Goal: Information Seeking & Learning: Learn about a topic

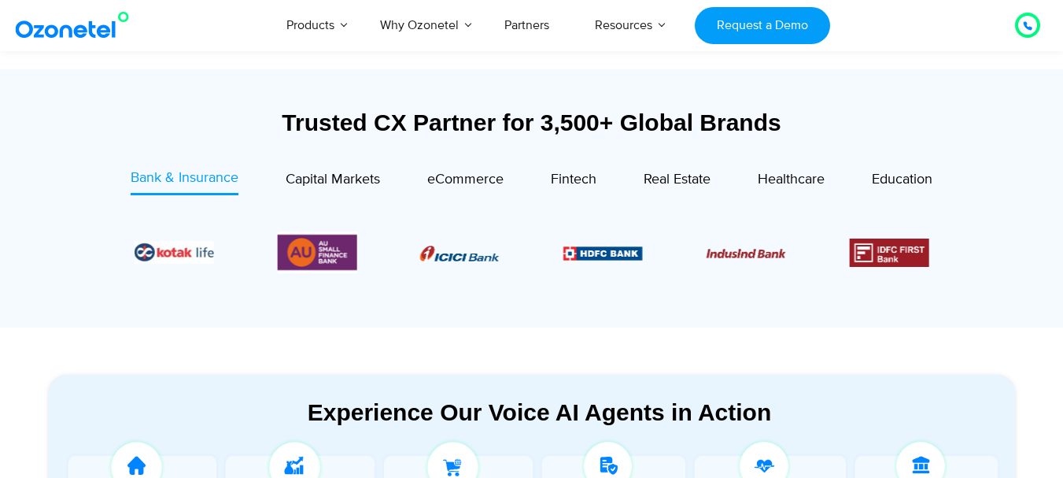
scroll to position [472, 0]
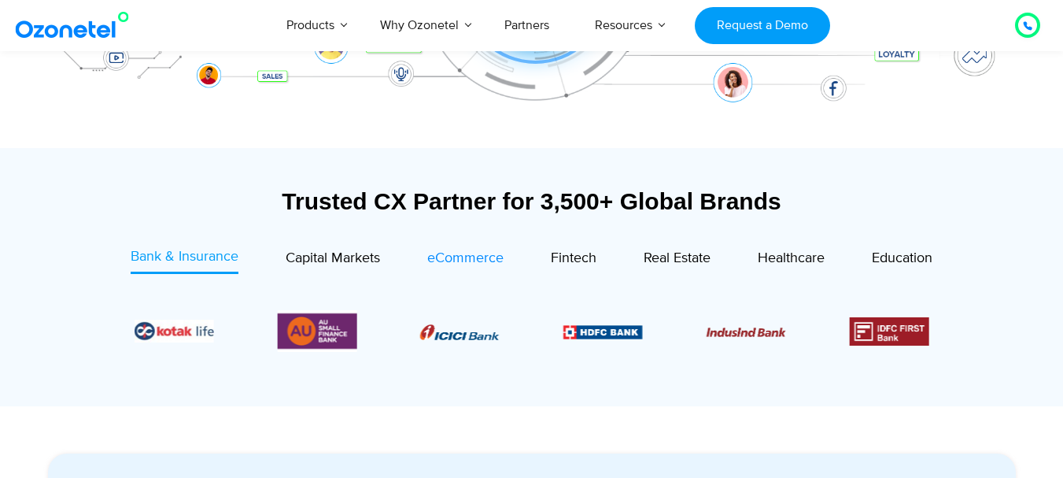
click at [489, 266] on span "eCommerce" at bounding box center [465, 258] width 76 height 17
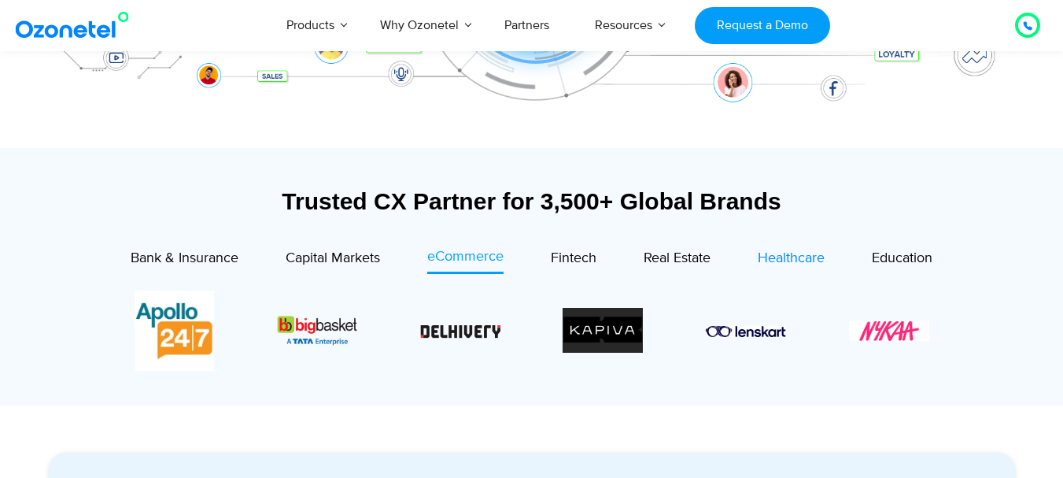
click at [775, 257] on span "Healthcare" at bounding box center [791, 258] width 67 height 17
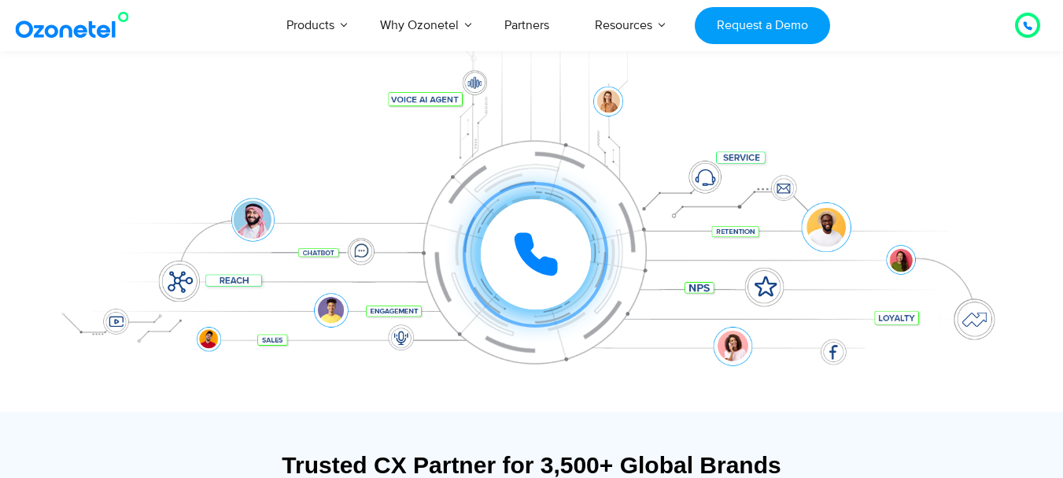
scroll to position [236, 0]
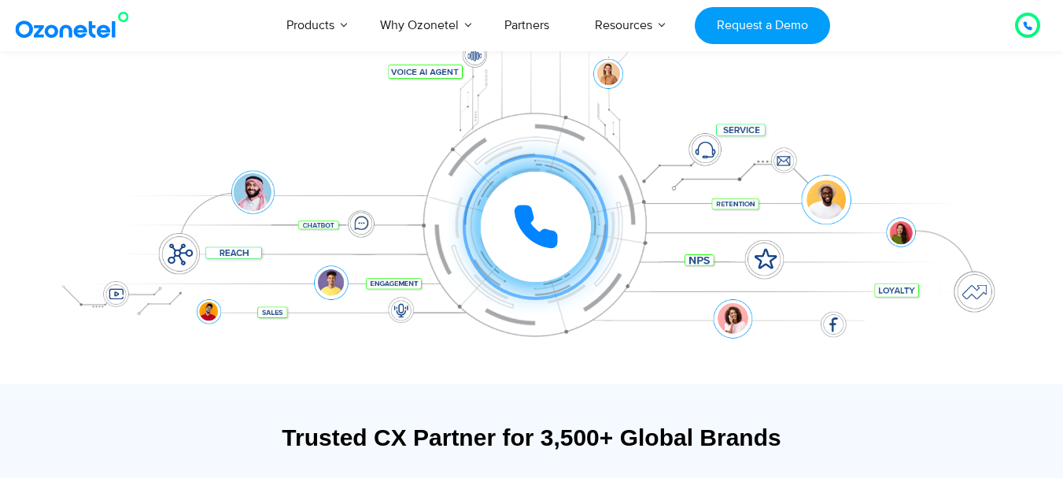
click at [408, 282] on div "Click to experience it! Call in progress... 1 2 3 4 5 6 7 8 9 # 0" at bounding box center [532, 195] width 984 height 268
click at [272, 301] on div "Click to experience it! Call in progress... 1 2 3 4 5 6 7 8 9 # 0" at bounding box center [532, 195] width 984 height 268
click at [232, 255] on div "Click to experience it! Call in progress... 1 2 3 4 5 6 7 8 9 # 0" at bounding box center [532, 195] width 984 height 268
click at [176, 253] on div "Click to experience it! Call in progress... 1 2 3 4 5 6 7 8 9 # 0" at bounding box center [532, 195] width 984 height 268
click at [249, 198] on div "Click to experience it! Call in progress... 1 2 3 4 5 6 7 8 9 # 0" at bounding box center [536, 195] width 976 height 63
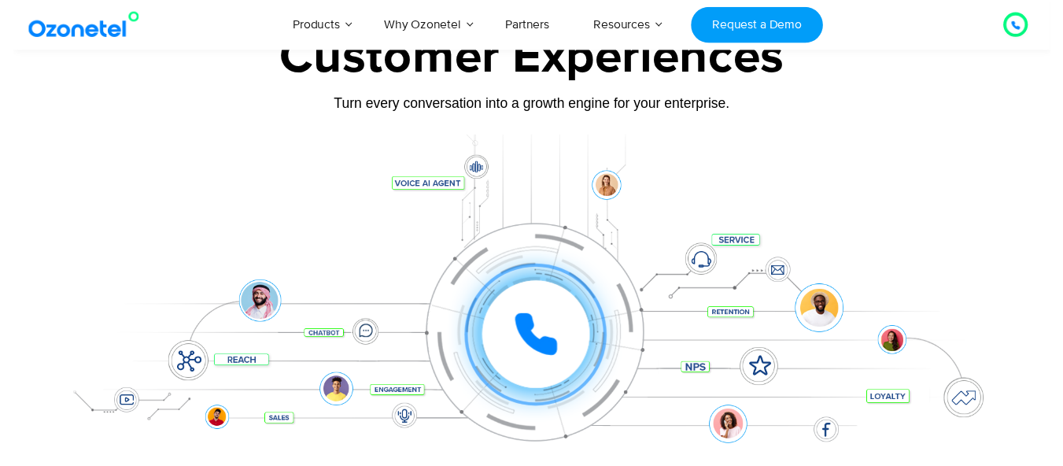
scroll to position [79, 0]
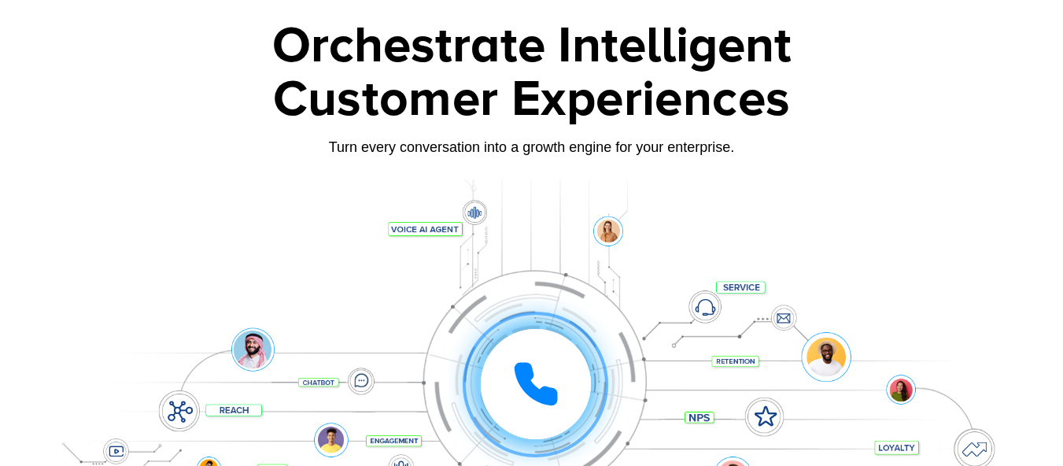
click at [617, 232] on div "Click to experience it! Call in progress... 1 2 3 4 5 6 7 8 9 # 0" at bounding box center [532, 353] width 984 height 268
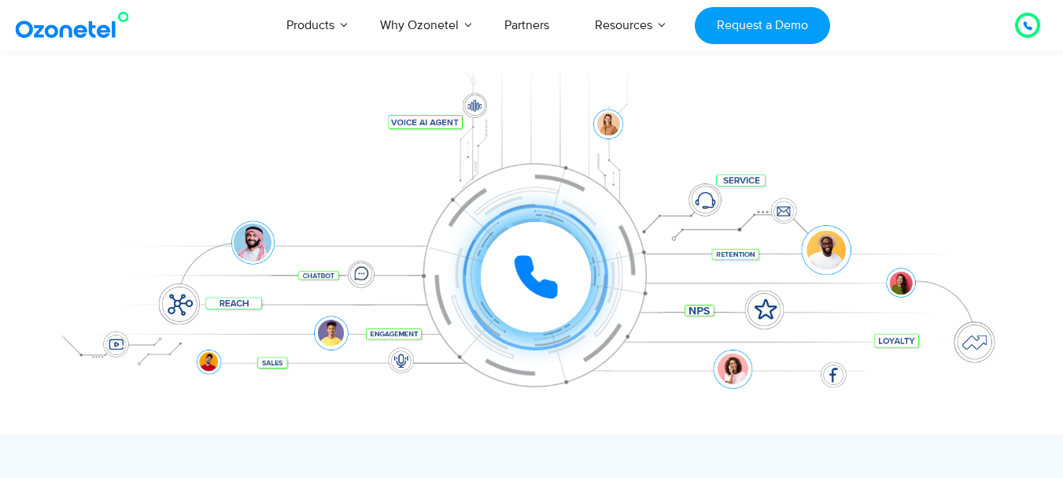
scroll to position [236, 0]
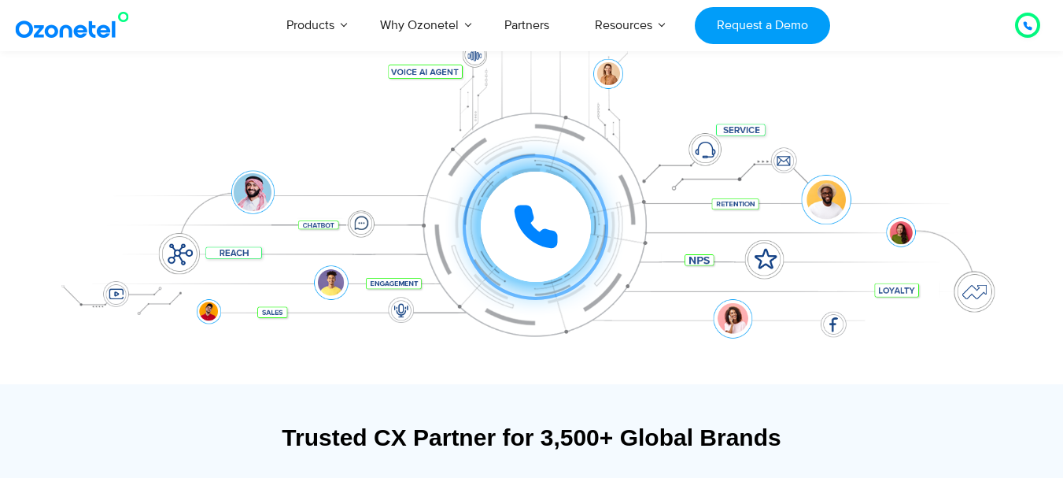
click at [550, 236] on icon at bounding box center [535, 226] width 39 height 39
click at [537, 225] on icon at bounding box center [535, 226] width 47 height 47
click at [552, 234] on icon at bounding box center [535, 226] width 39 height 39
click at [529, 238] on icon at bounding box center [535, 226] width 39 height 39
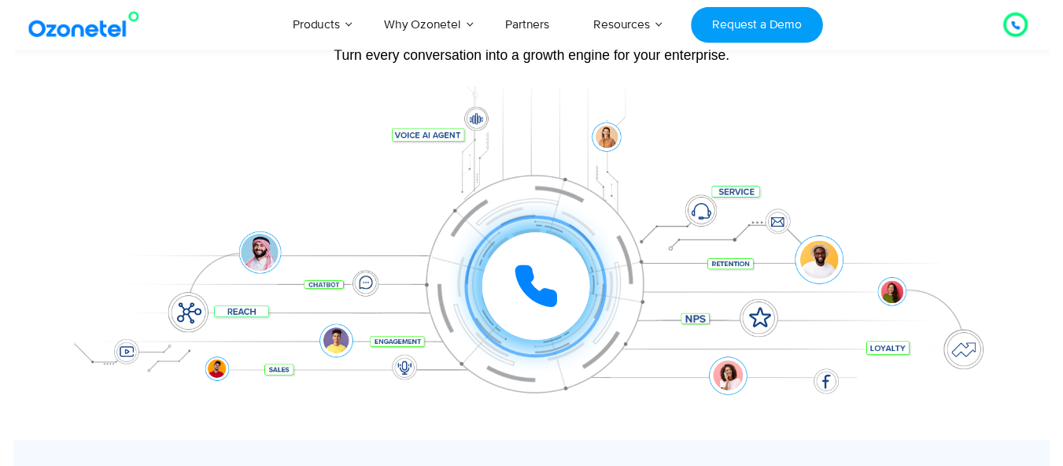
scroll to position [0, 0]
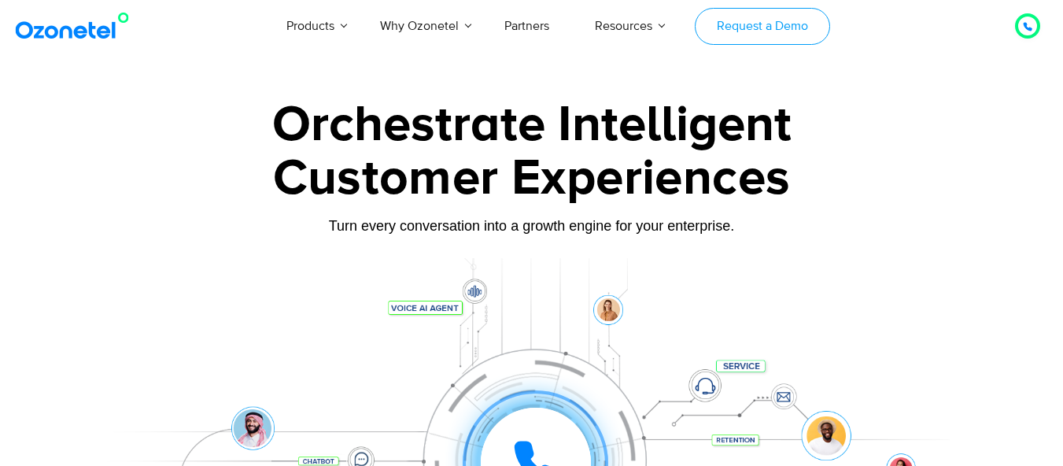
click at [808, 32] on link "Request a Demo" at bounding box center [762, 26] width 135 height 37
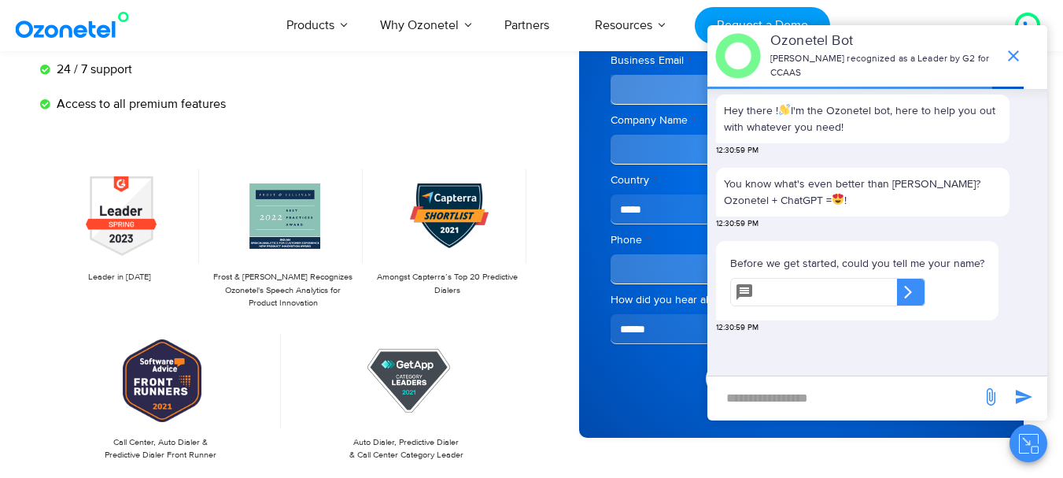
click at [1008, 54] on icon "end chat or minimize" at bounding box center [1013, 55] width 19 height 19
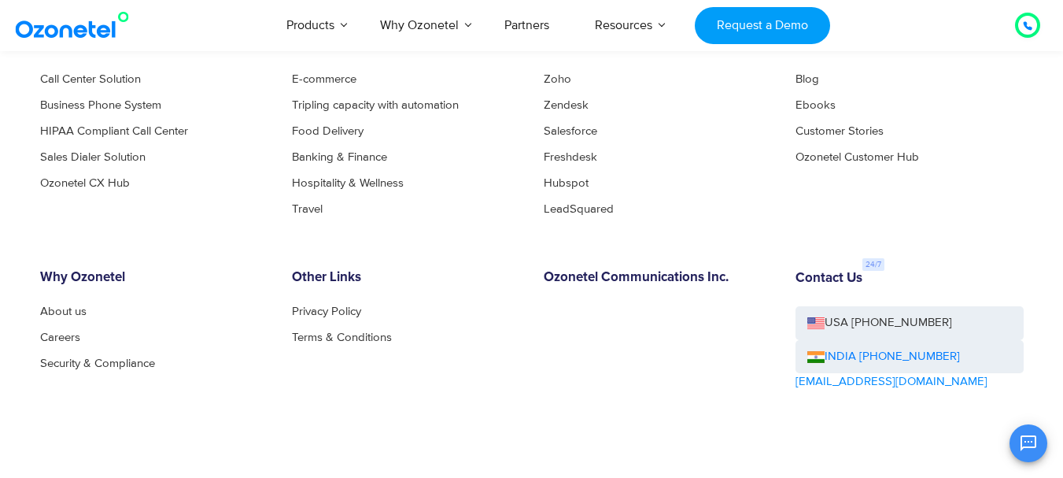
scroll to position [2520, 0]
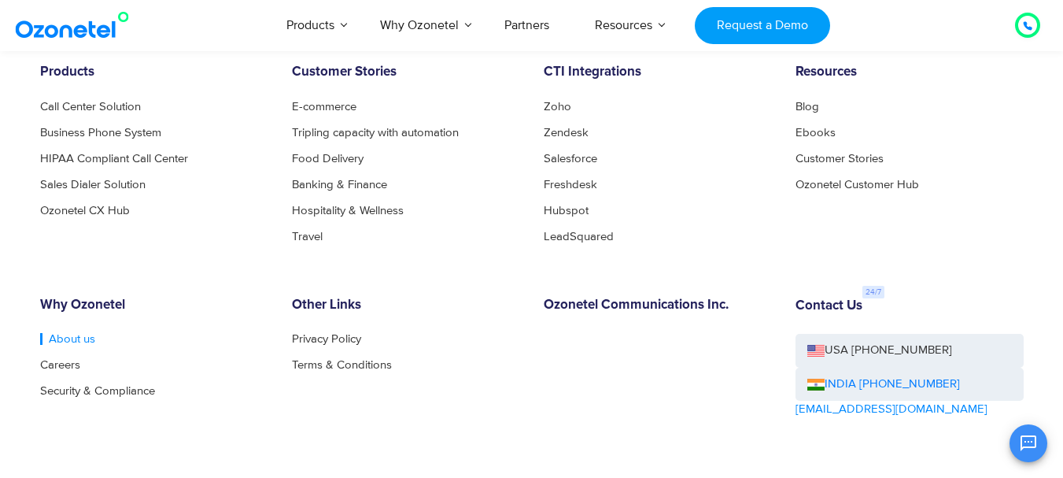
click at [58, 341] on link "About us" at bounding box center [67, 339] width 55 height 12
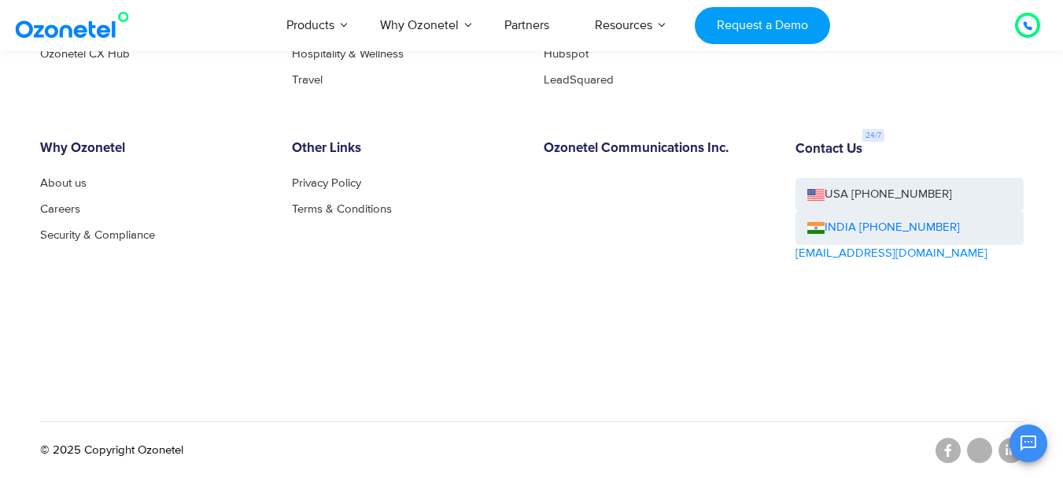
scroll to position [1864, 0]
click at [66, 207] on link "Careers" at bounding box center [64, 208] width 49 height 12
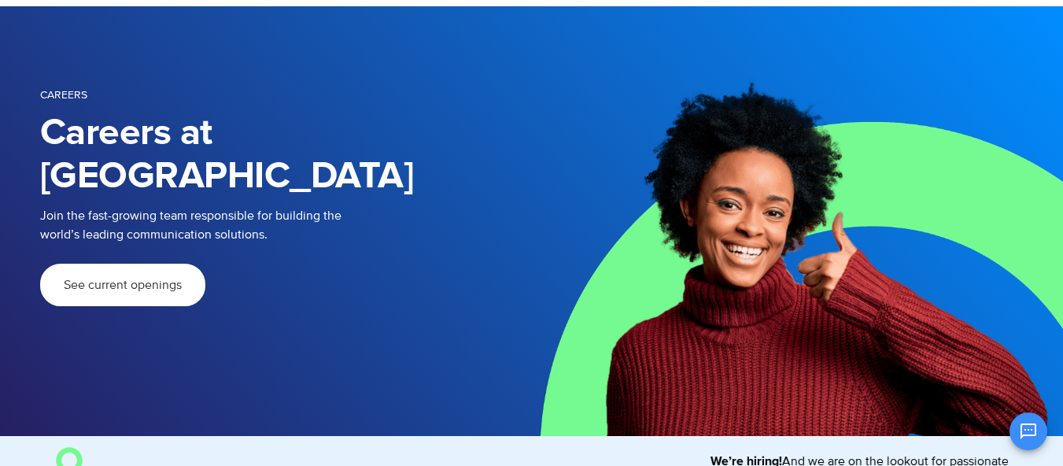
scroll to position [233, 0]
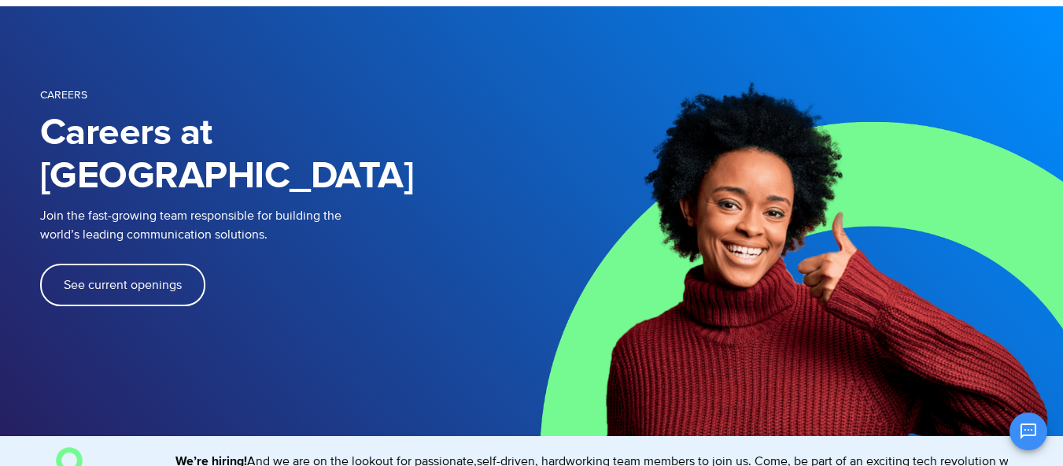
click at [128, 279] on span "See current openings" at bounding box center [123, 285] width 118 height 13
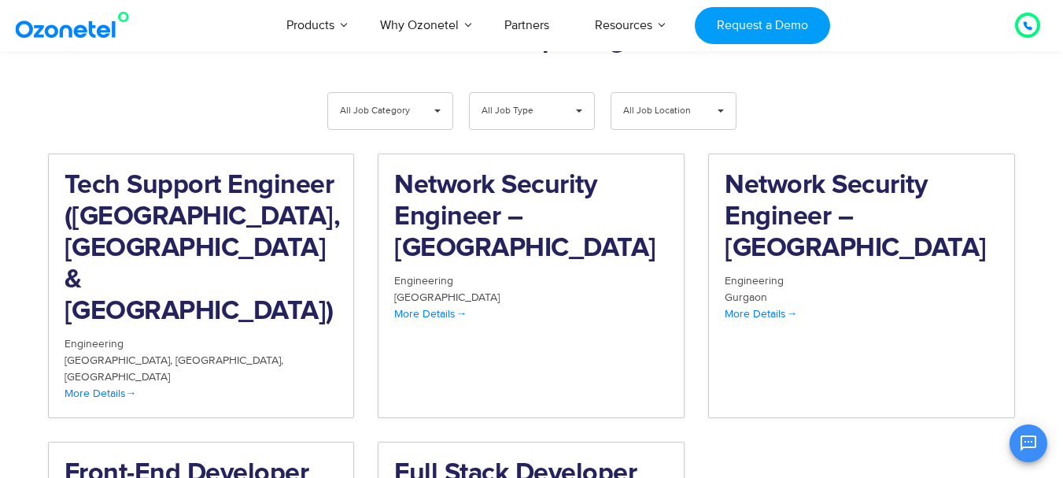
scroll to position [1631, 0]
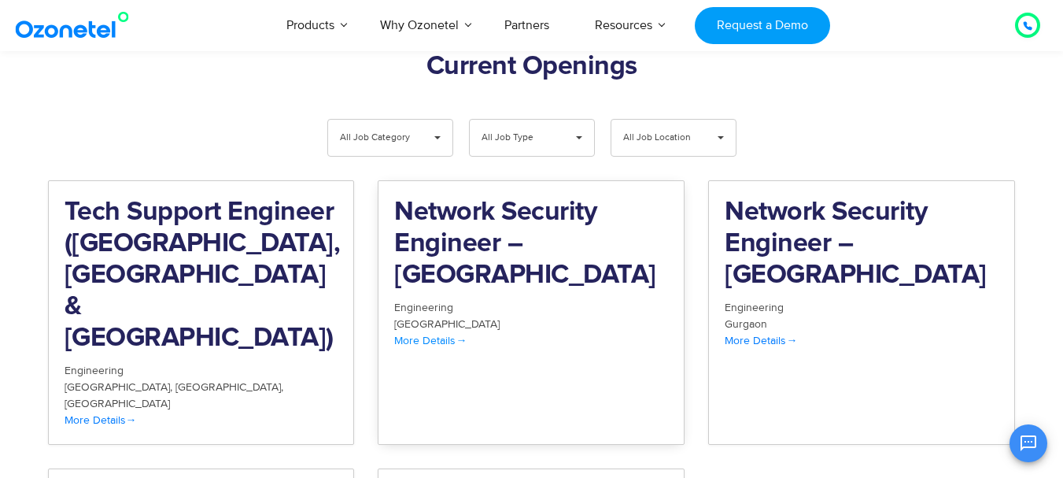
click at [440, 334] on span "More Details" at bounding box center [430, 340] width 72 height 13
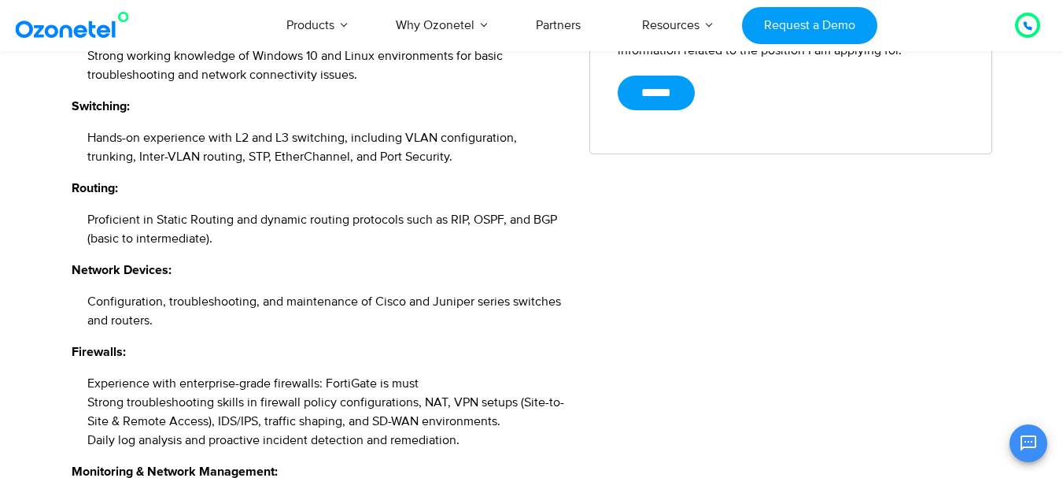
scroll to position [944, 0]
